Goal: Information Seeking & Learning: Learn about a topic

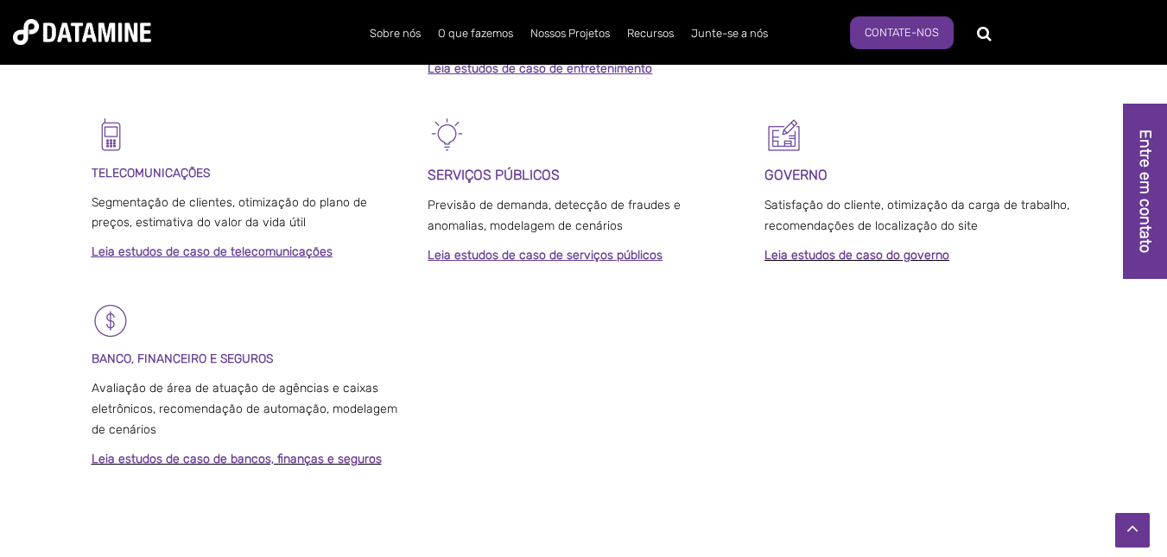
scroll to position [1243, 0]
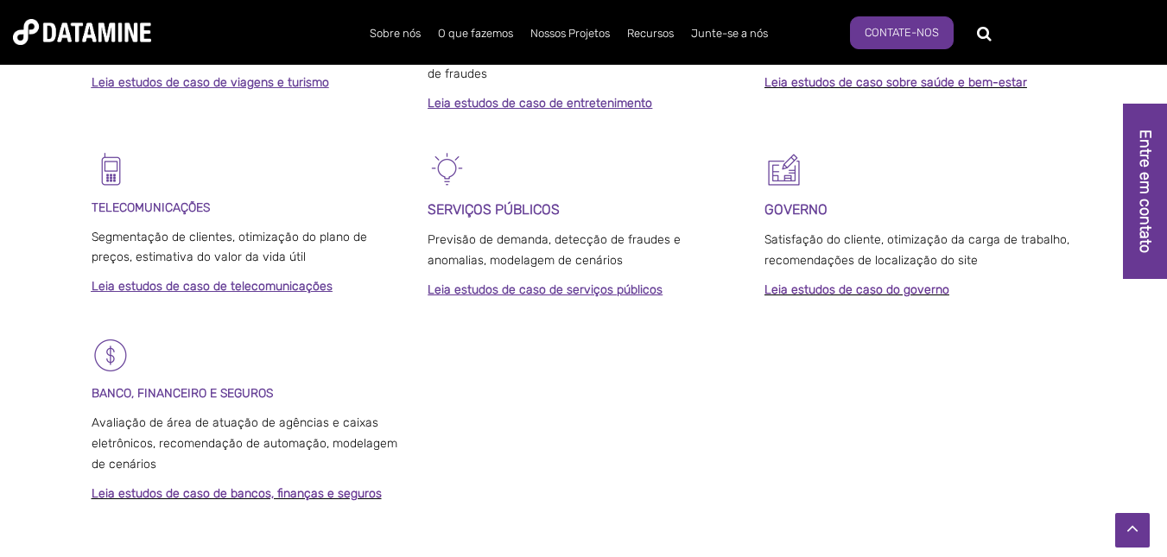
click at [73, 25] on img at bounding box center [82, 32] width 138 height 26
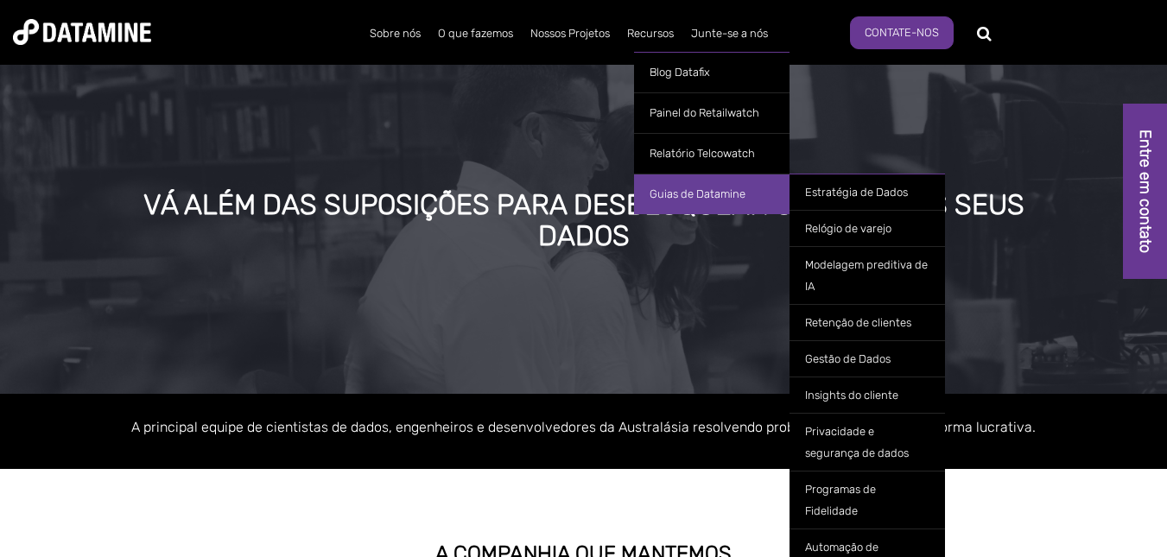
click at [682, 191] on font "Guias de Datamine" at bounding box center [698, 193] width 96 height 13
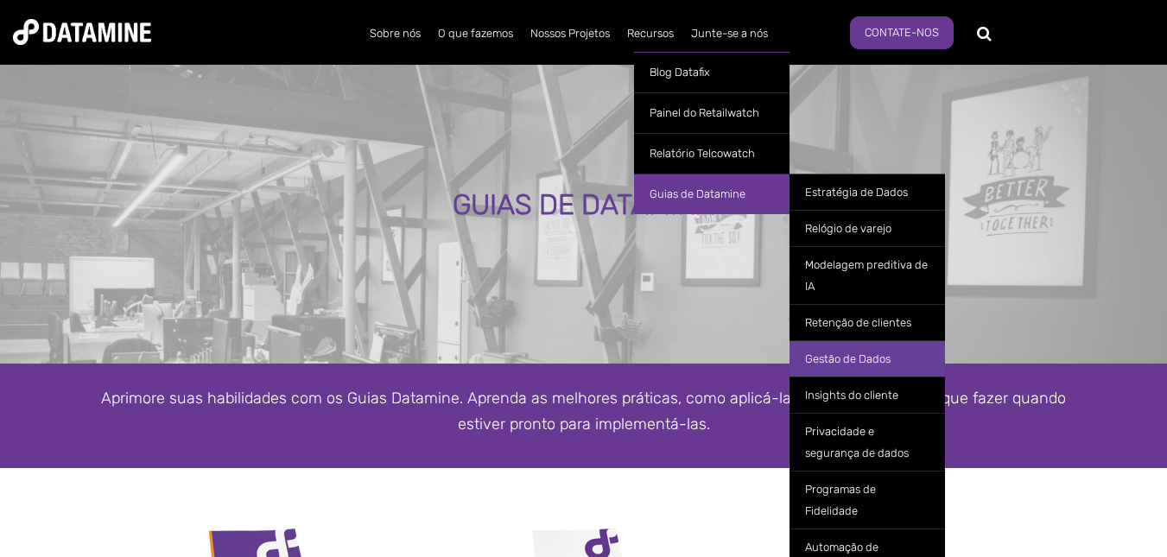
click at [840, 357] on font "Gestão de Dados" at bounding box center [848, 358] width 86 height 13
